Goal: Information Seeking & Learning: Learn about a topic

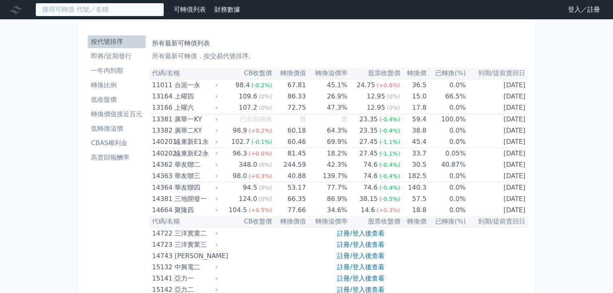
click at [79, 9] on input at bounding box center [99, 10] width 129 height 14
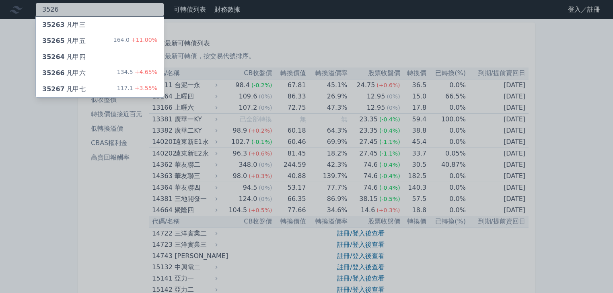
type input "3526"
click at [100, 88] on div "35267 凡甲七 117.1 +3.55%" at bounding box center [100, 89] width 128 height 16
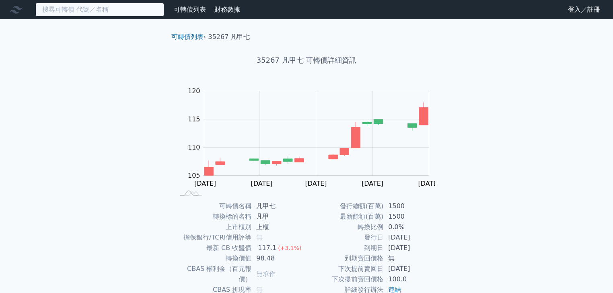
click at [92, 8] on input at bounding box center [99, 10] width 129 height 14
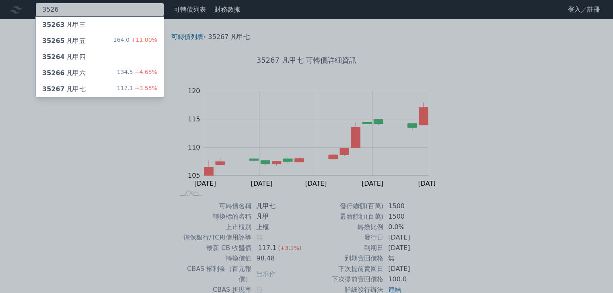
type input "3526"
click at [90, 72] on div "35266 凡甲六 134.5 +4.65%" at bounding box center [100, 73] width 128 height 16
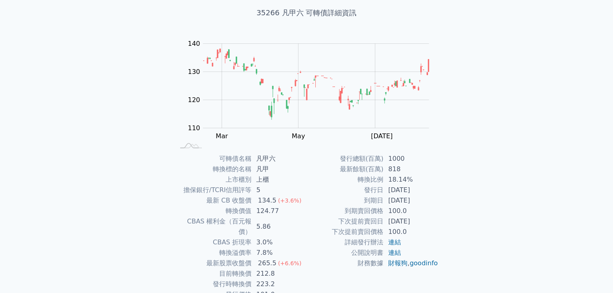
scroll to position [79, 0]
